Goal: Use online tool/utility: Utilize a website feature to perform a specific function

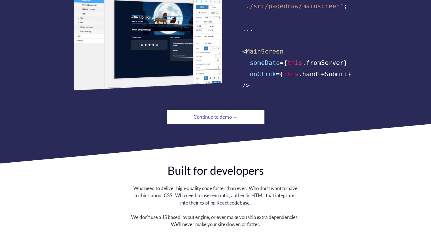
scroll to position [397, 0]
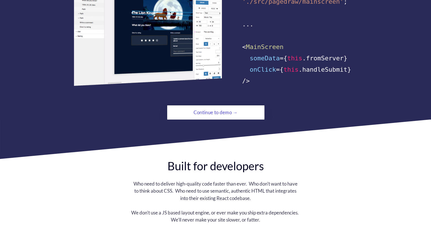
click at [216, 109] on div "Continue to demo →" at bounding box center [216, 112] width 66 height 11
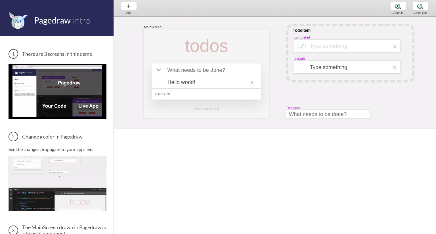
scroll to position [0, 6]
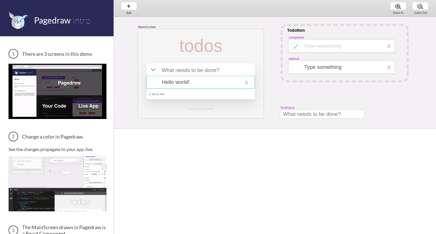
click at [182, 83] on div at bounding box center [200, 82] width 108 height 13
select select "16"
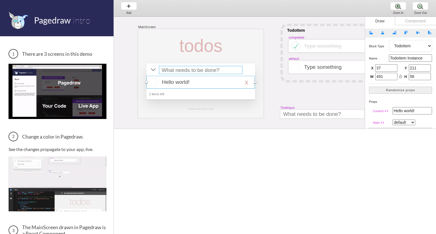
click at [190, 71] on div at bounding box center [200, 70] width 83 height 8
select select "15"
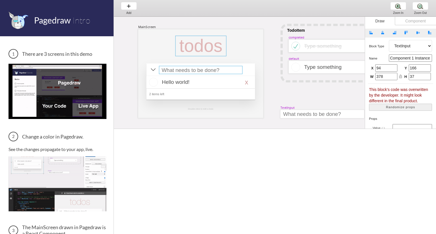
click at [194, 51] on div at bounding box center [200, 46] width 51 height 20
select select "3"
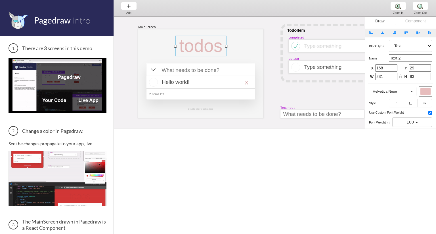
scroll to position [0, 0]
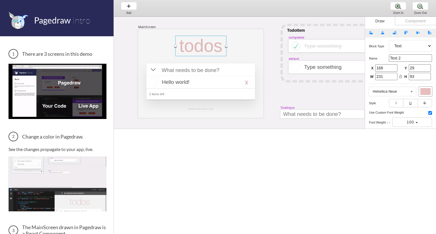
click at [387, 67] on input "168" at bounding box center [386, 67] width 22 height 7
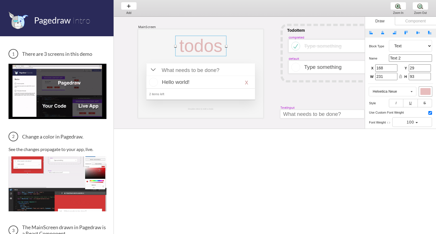
click at [401, 48] on select "Artboard Multistate Group Screen Size Group Text Rectangle Oval Line Triangle I…" at bounding box center [410, 46] width 43 height 12
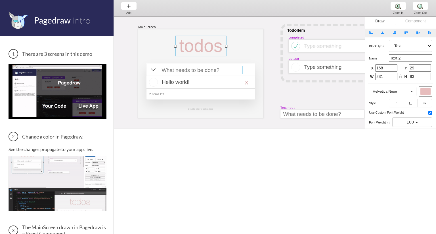
click at [185, 73] on div at bounding box center [200, 70] width 83 height 8
select select "15"
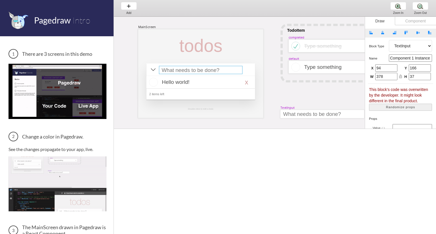
click at [396, 92] on div "This block's code was overwritten by the developer. It might look different in …" at bounding box center [400, 95] width 63 height 17
click at [192, 80] on div at bounding box center [200, 82] width 108 height 13
select select "16"
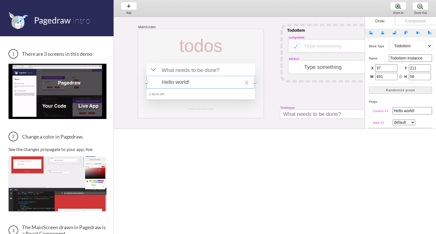
click at [192, 83] on div at bounding box center [200, 82] width 108 height 13
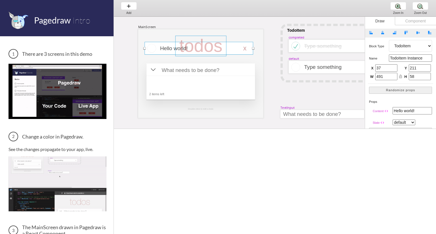
drag, startPoint x: 188, startPoint y: 82, endPoint x: 187, endPoint y: 48, distance: 34.1
click at [187, 17] on div "MainScreen todos Hello world! x 2 items left TodoItem completed Type something …" at bounding box center [428, 17] width 640 height 0
type input "29"
type input "57"
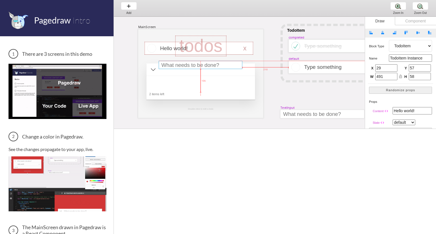
drag, startPoint x: 195, startPoint y: 70, endPoint x: 194, endPoint y: 60, distance: 9.4
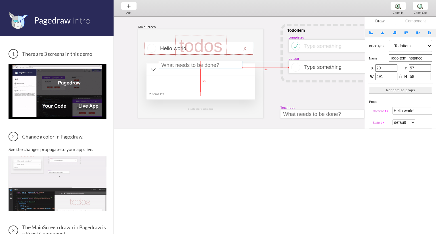
click at [194, 61] on div at bounding box center [200, 65] width 83 height 8
select select "15"
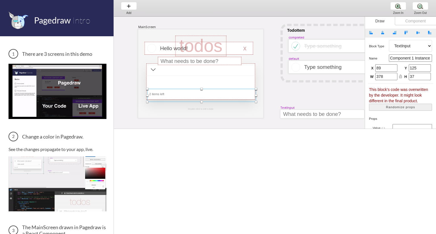
drag, startPoint x: 188, startPoint y: 88, endPoint x: 189, endPoint y: 100, distance: 12.2
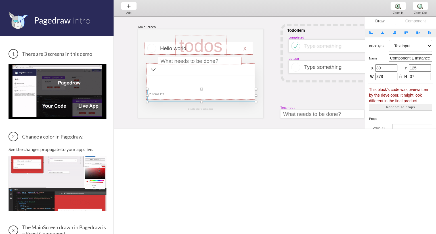
click at [189, 100] on div at bounding box center [201, 95] width 109 height 13
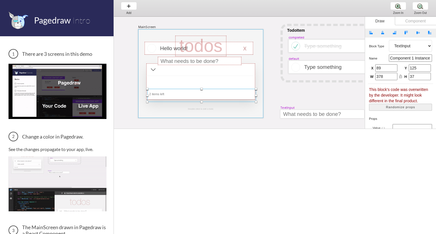
select select "4"
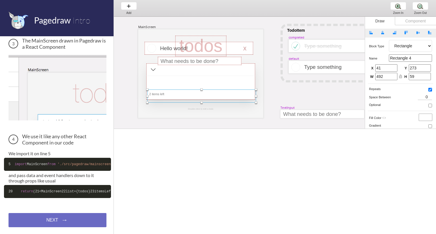
scroll to position [210, 0]
click at [151, 123] on div "MainScreen todos Hello world! x 2 items left TodoItem completed Type something …" at bounding box center [428, 159] width 640 height 284
